Goal: Information Seeking & Learning: Learn about a topic

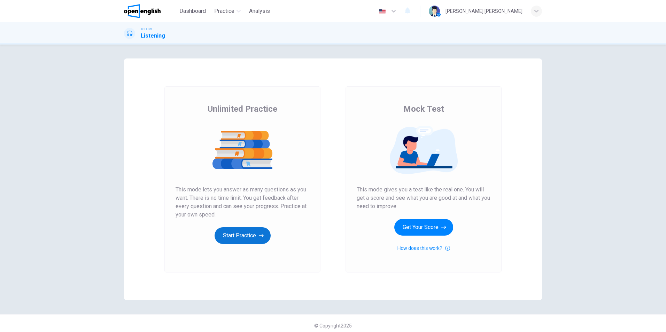
click at [240, 238] on button "Start Practice" at bounding box center [243, 235] width 56 height 17
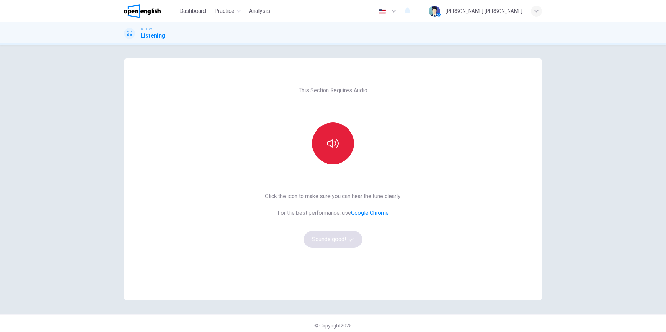
click at [331, 140] on icon "button" at bounding box center [332, 143] width 11 height 8
click at [332, 140] on icon "button" at bounding box center [332, 143] width 11 height 11
click at [328, 244] on button "Sounds good!" at bounding box center [333, 239] width 59 height 17
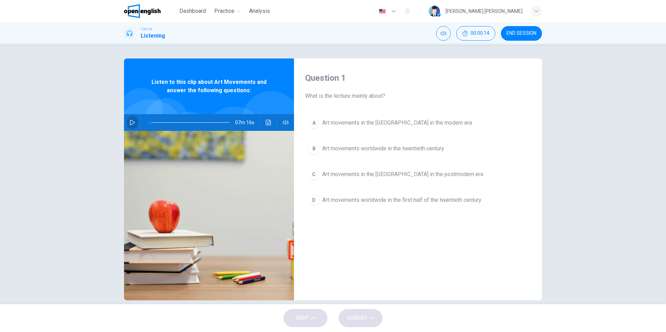
click at [131, 122] on icon "button" at bounding box center [133, 123] width 6 height 6
click at [266, 122] on icon "Click to see the audio transcription" at bounding box center [269, 123] width 6 height 6
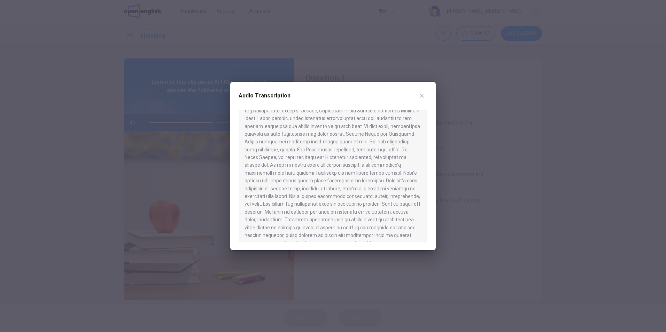
scroll to position [449, 0]
type input "*"
click at [425, 95] on button "button" at bounding box center [421, 95] width 11 height 11
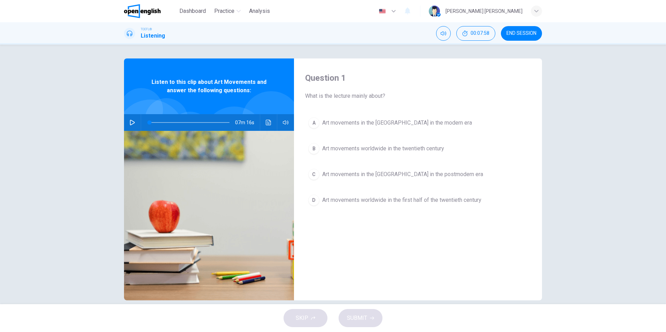
click at [404, 151] on span "Art movements worldwide in the twentieth century" at bounding box center [383, 149] width 122 height 8
